Goal: Information Seeking & Learning: Stay updated

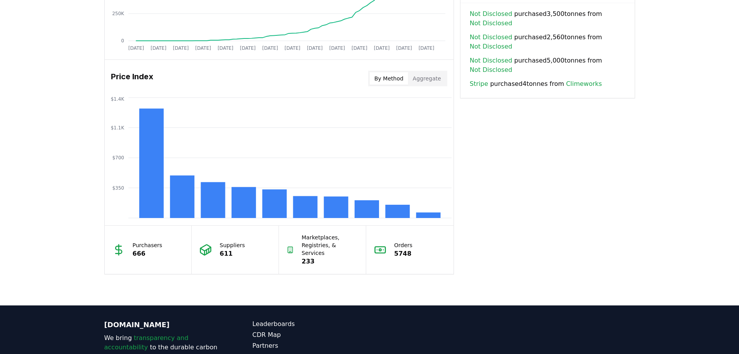
scroll to position [621, 0]
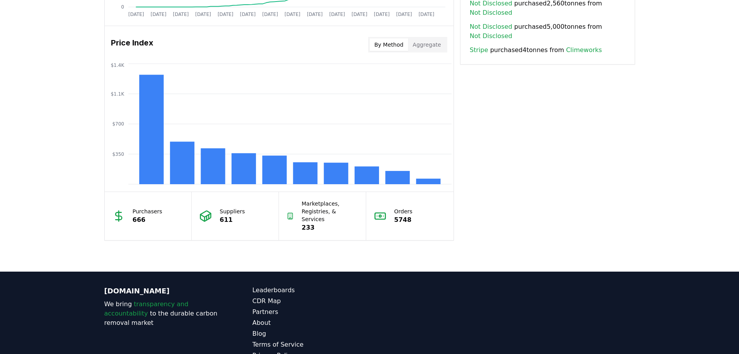
click at [401, 43] on button "By Method" at bounding box center [389, 44] width 38 height 12
click at [425, 46] on button "Aggregate" at bounding box center [427, 44] width 38 height 12
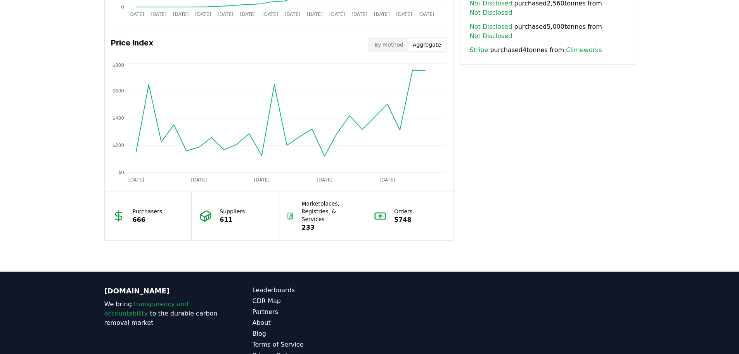
click at [392, 44] on button "By Method" at bounding box center [389, 44] width 38 height 12
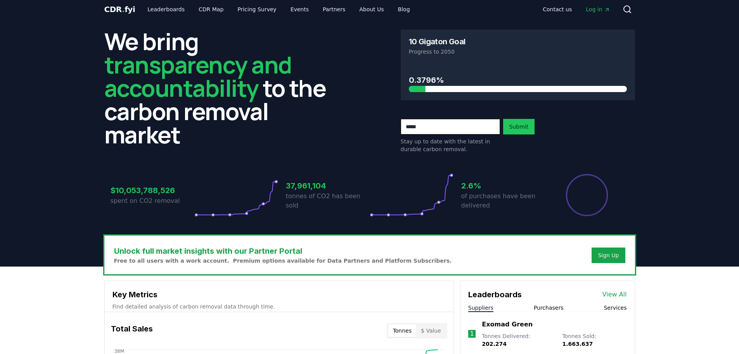
scroll to position [0, 0]
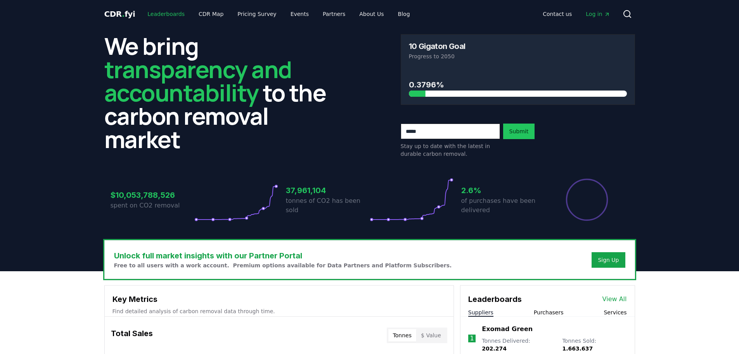
click at [162, 16] on link "Leaderboards" at bounding box center [166, 14] width 50 height 14
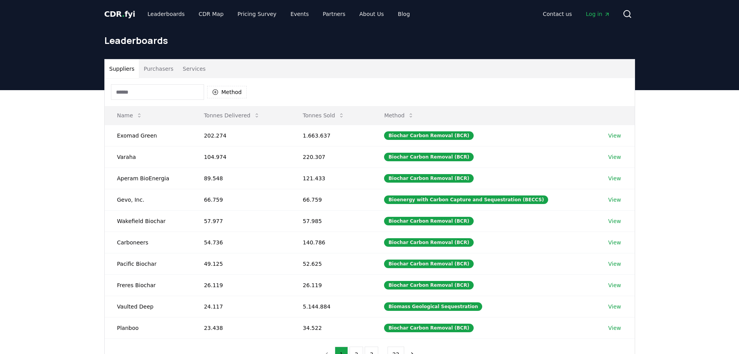
click at [158, 72] on button "Purchasers" at bounding box center [158, 68] width 39 height 19
click at [121, 68] on button "Suppliers" at bounding box center [122, 68] width 35 height 19
click at [233, 89] on button "Method" at bounding box center [227, 92] width 40 height 12
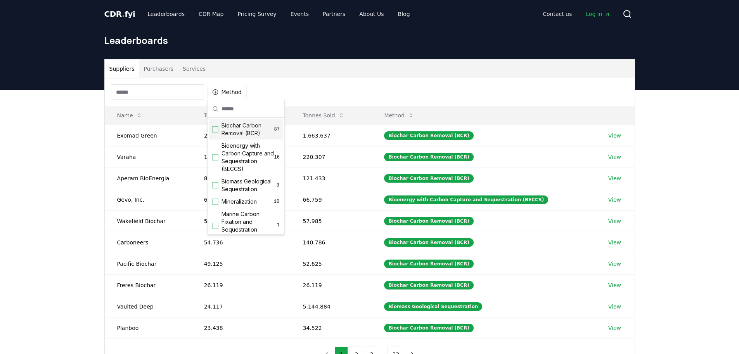
click at [217, 127] on div "Suggestions" at bounding box center [215, 129] width 6 height 6
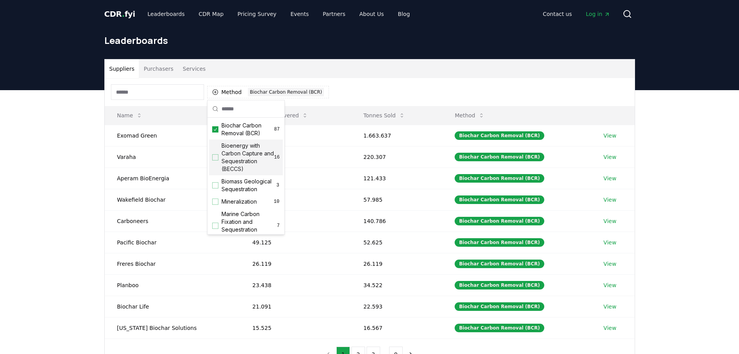
click at [214, 157] on div "Suggestions" at bounding box center [215, 157] width 6 height 6
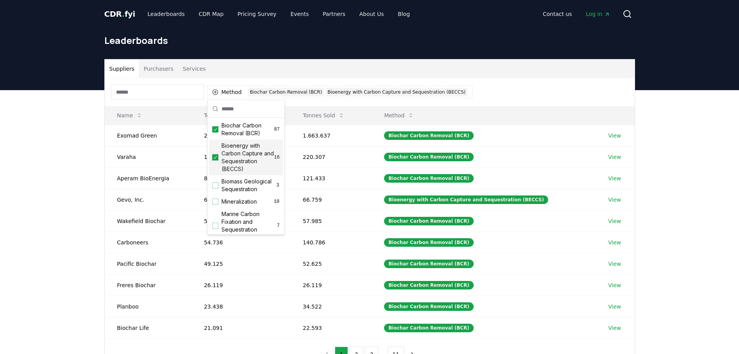
click at [470, 35] on h1 "Leaderboards" at bounding box center [369, 40] width 531 height 12
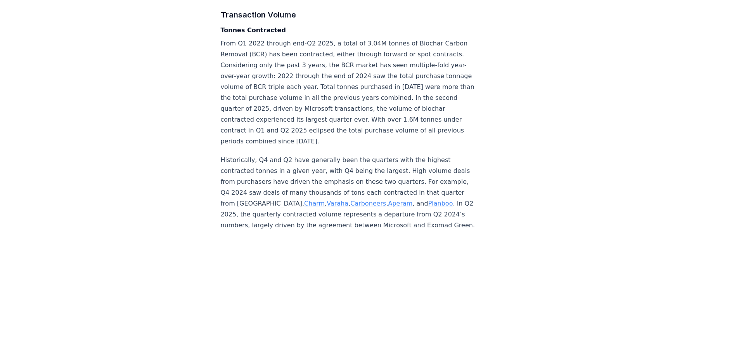
scroll to position [2018, 0]
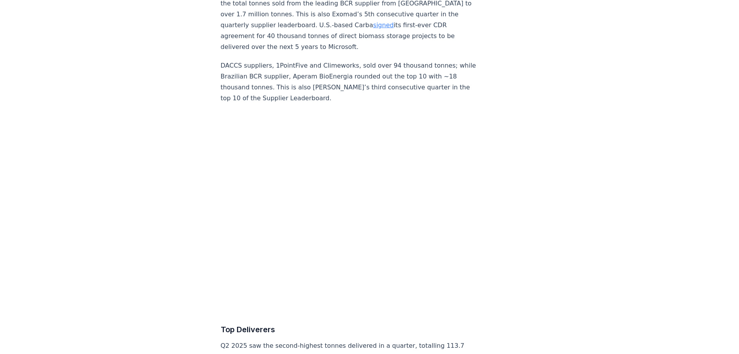
scroll to position [2949, 0]
